Goal: Task Accomplishment & Management: Manage account settings

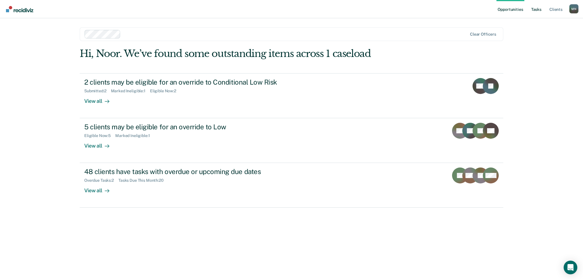
click at [533, 9] on link "Tasks" at bounding box center [536, 9] width 13 height 18
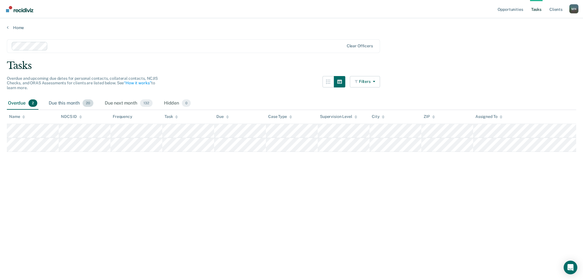
click at [65, 103] on div "Due this month 20" at bounding box center [71, 103] width 47 height 13
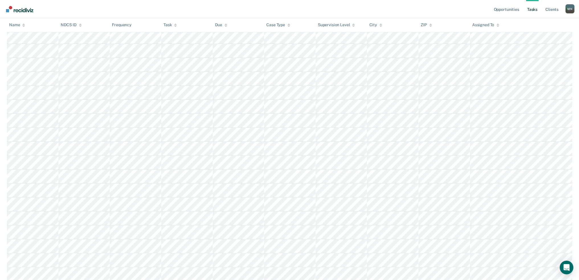
scroll to position [88, 0]
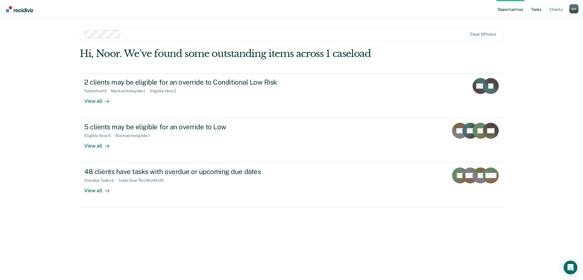
click at [536, 10] on link "Tasks" at bounding box center [536, 9] width 13 height 18
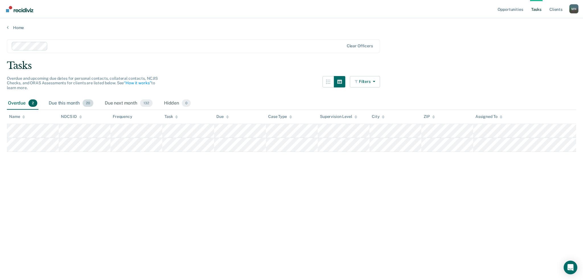
click at [67, 104] on div "Due this month 20" at bounding box center [71, 103] width 47 height 13
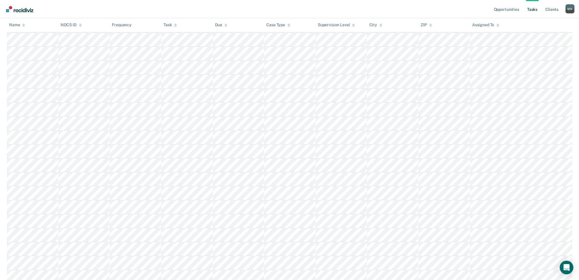
scroll to position [88, 0]
